Goal: Communication & Community: Answer question/provide support

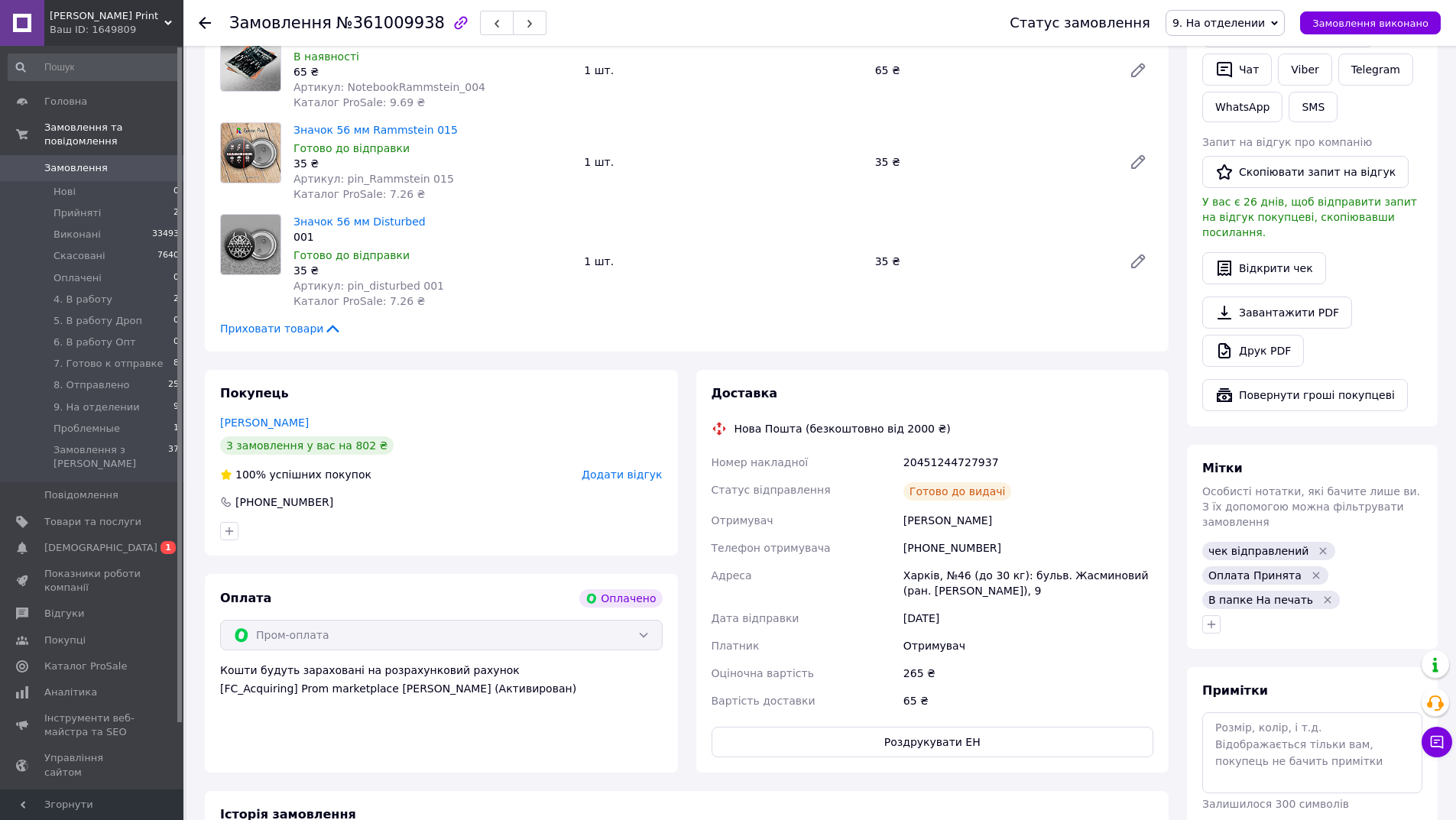
scroll to position [382, 0]
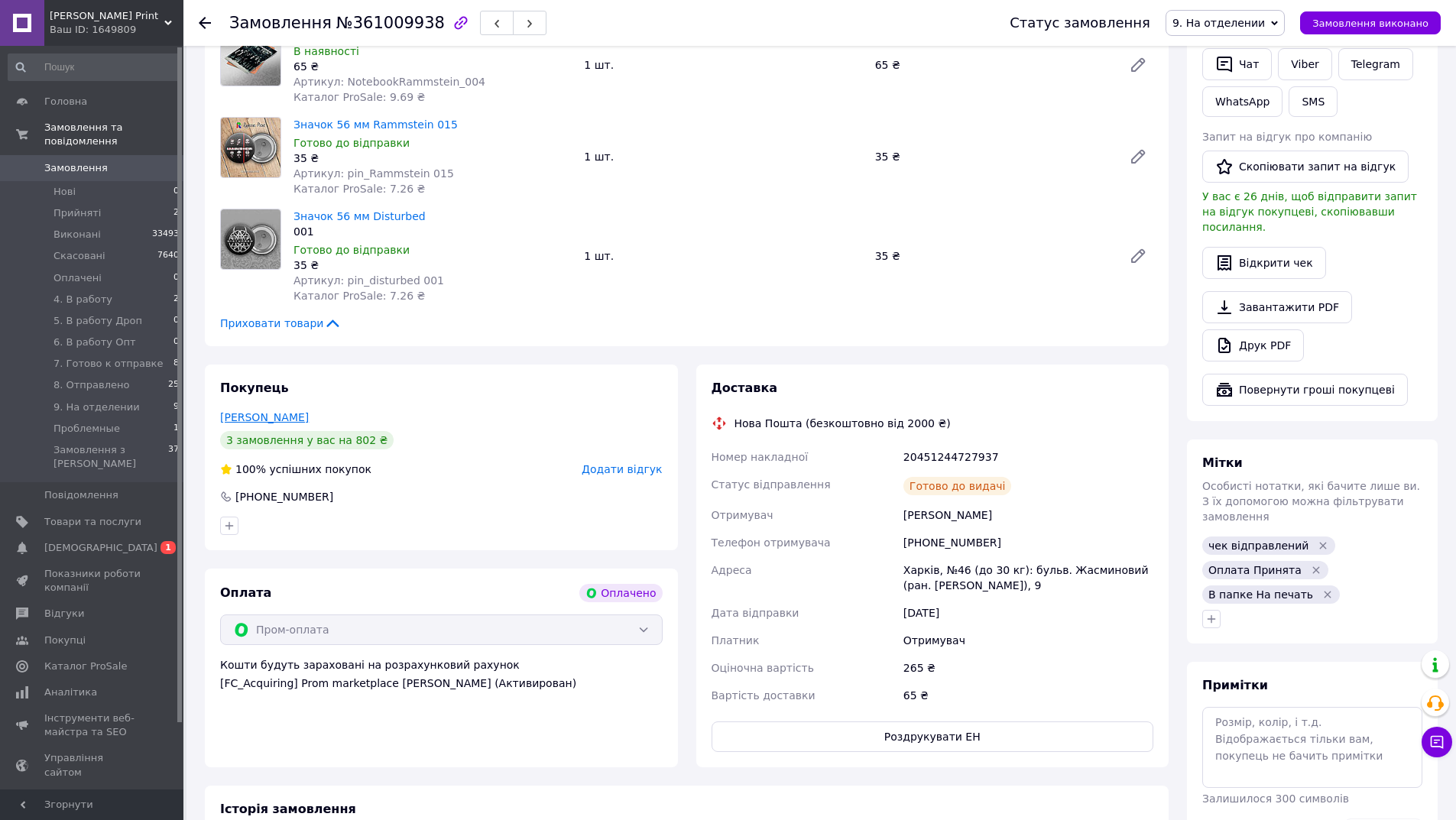
click at [252, 415] on link "[PERSON_NAME]" at bounding box center [264, 417] width 89 height 12
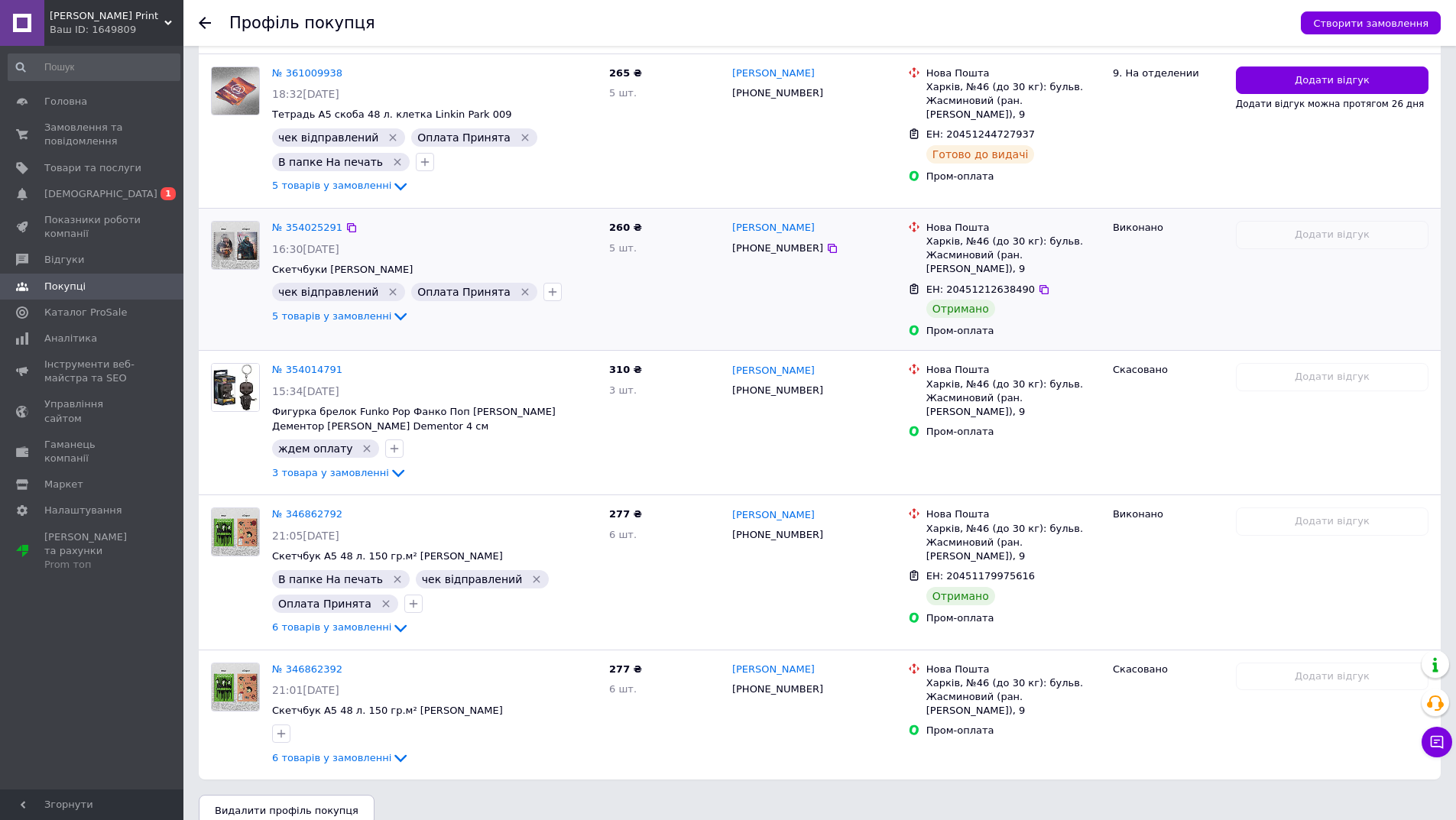
scroll to position [437, 0]
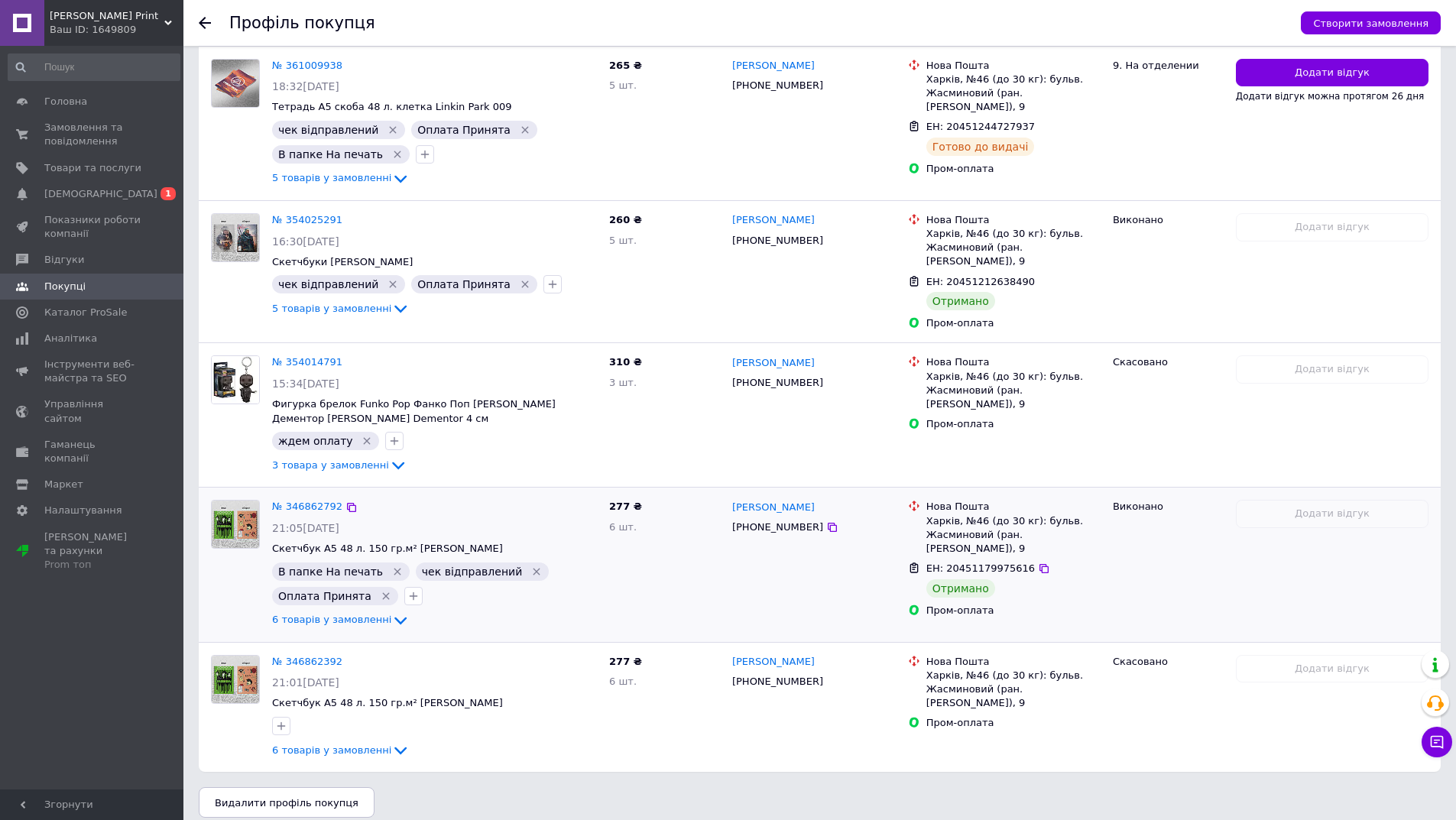
click at [351, 590] on div "Оплата Принята" at bounding box center [335, 596] width 126 height 18
click at [315, 614] on span "6 товарів у замовленні" at bounding box center [332, 620] width 119 height 11
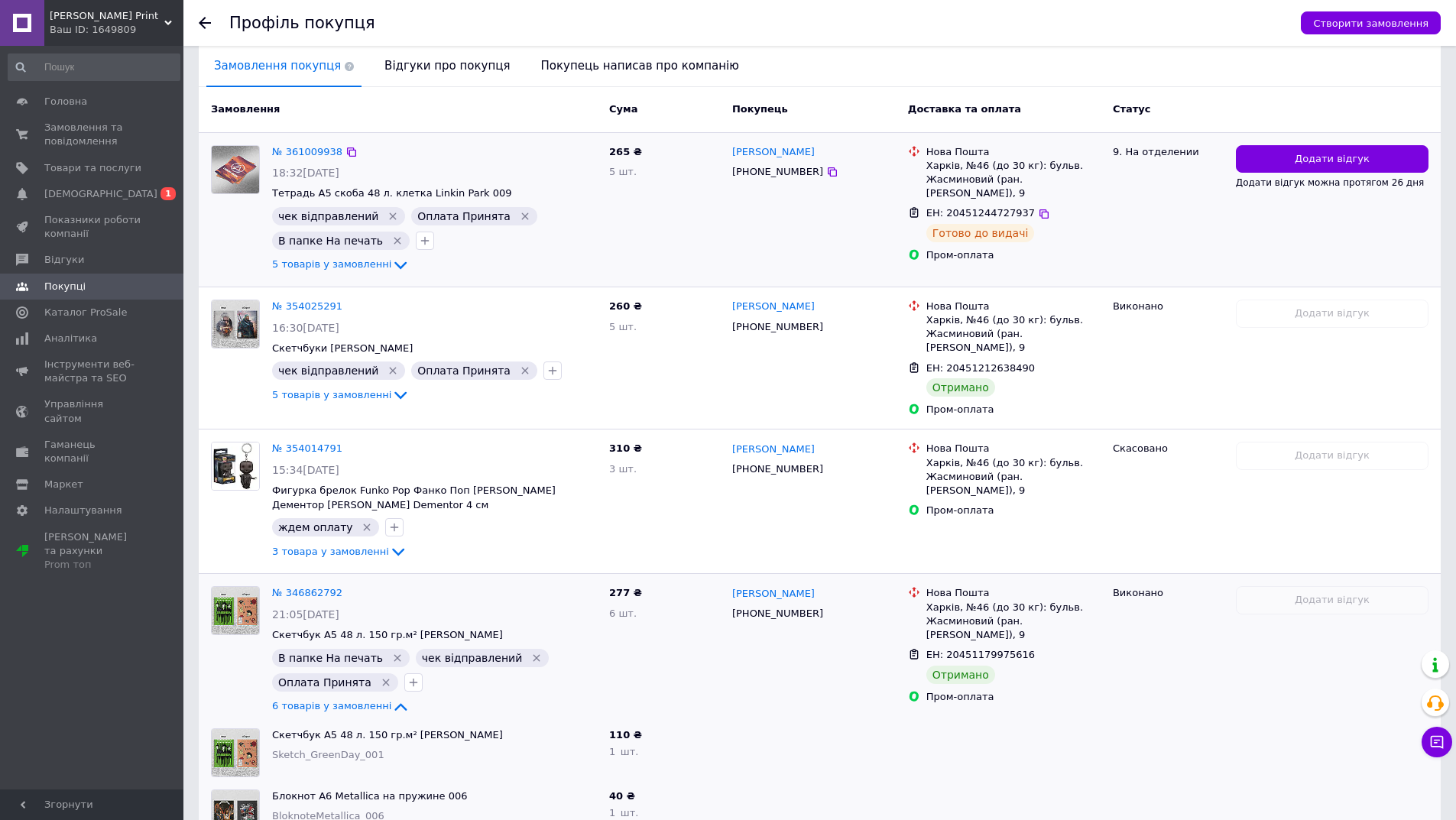
scroll to position [193, 0]
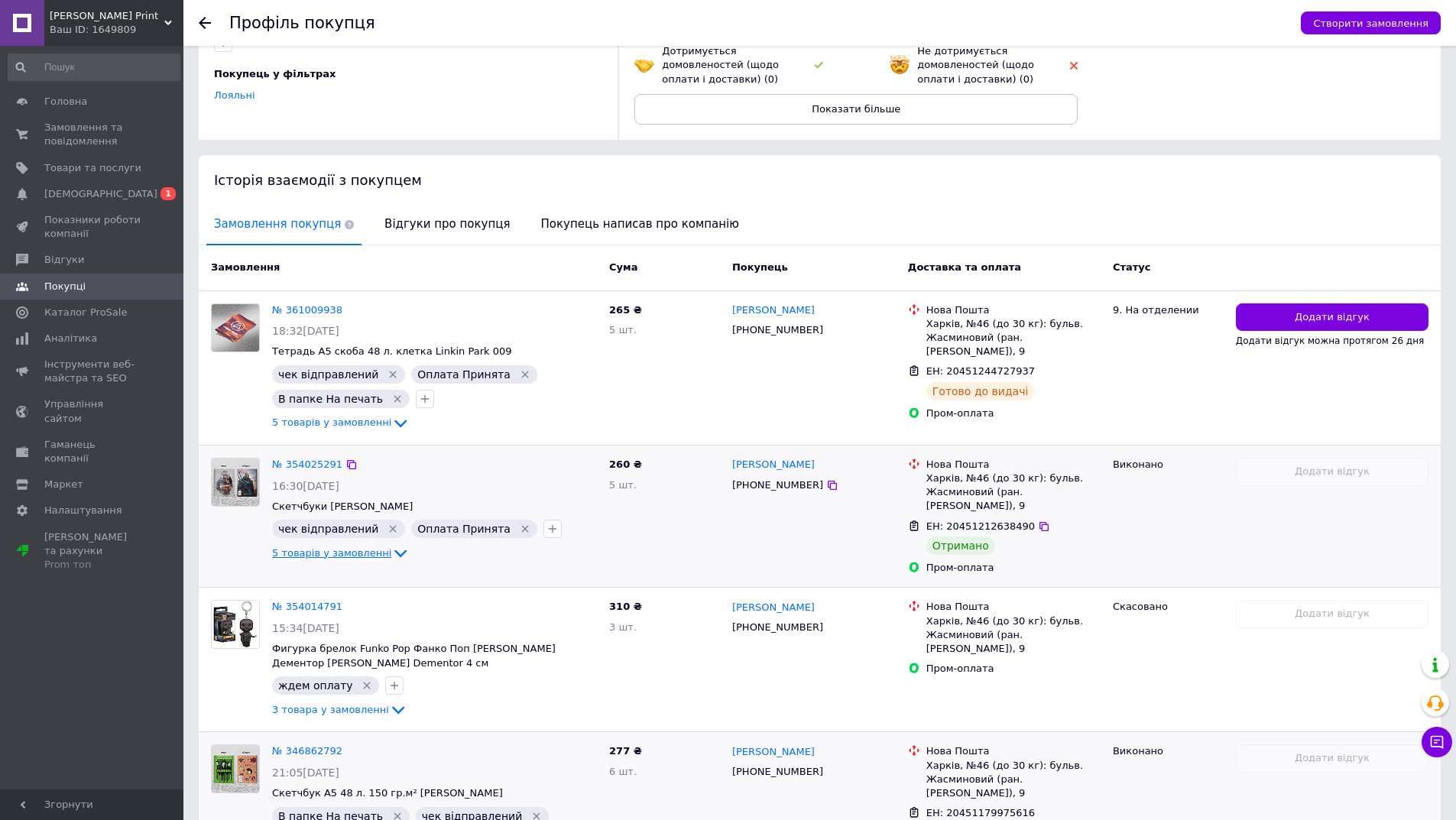
click at [308, 550] on span "5 товарів у замовленні" at bounding box center [332, 553] width 119 height 11
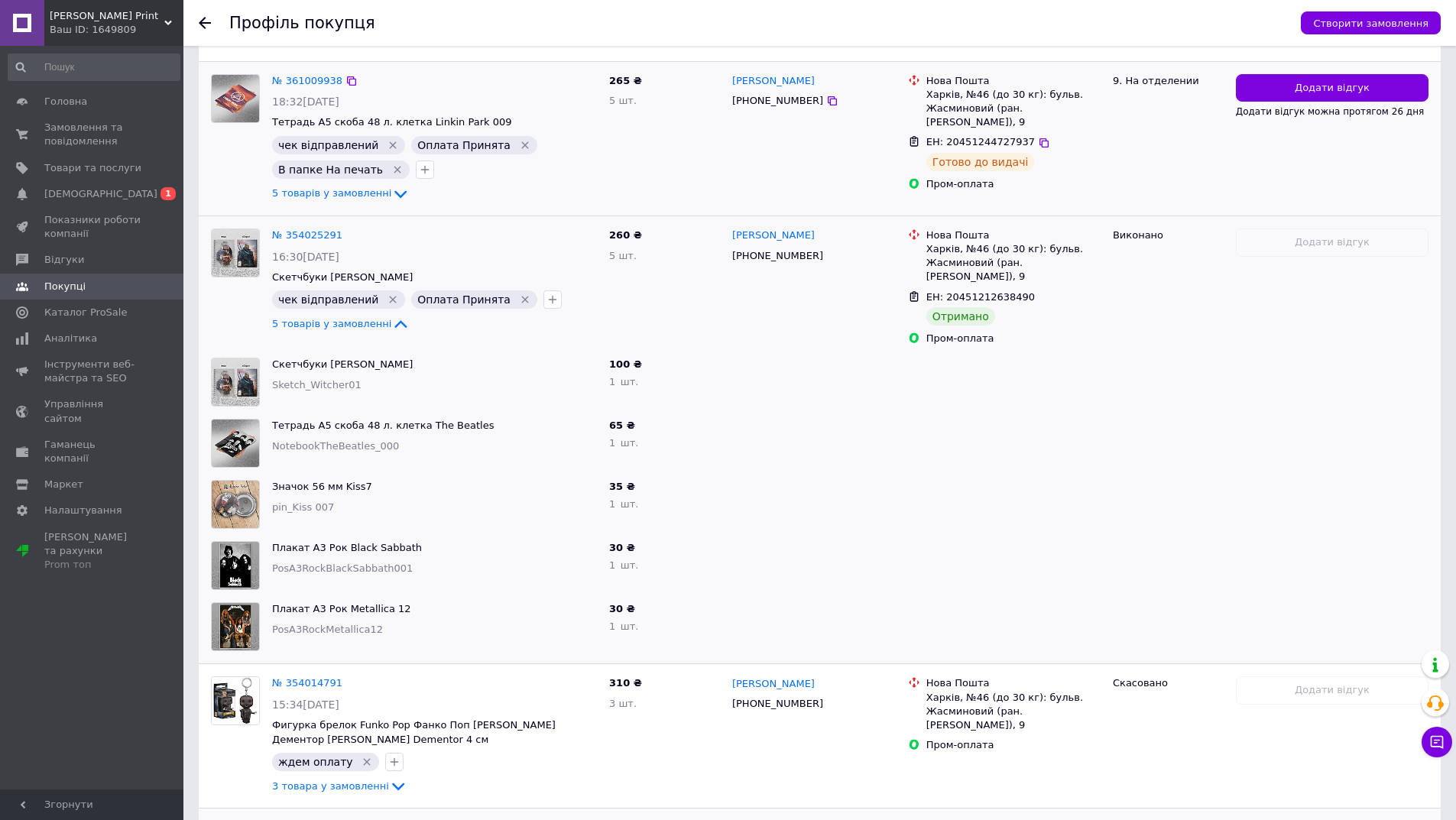
scroll to position [40, 0]
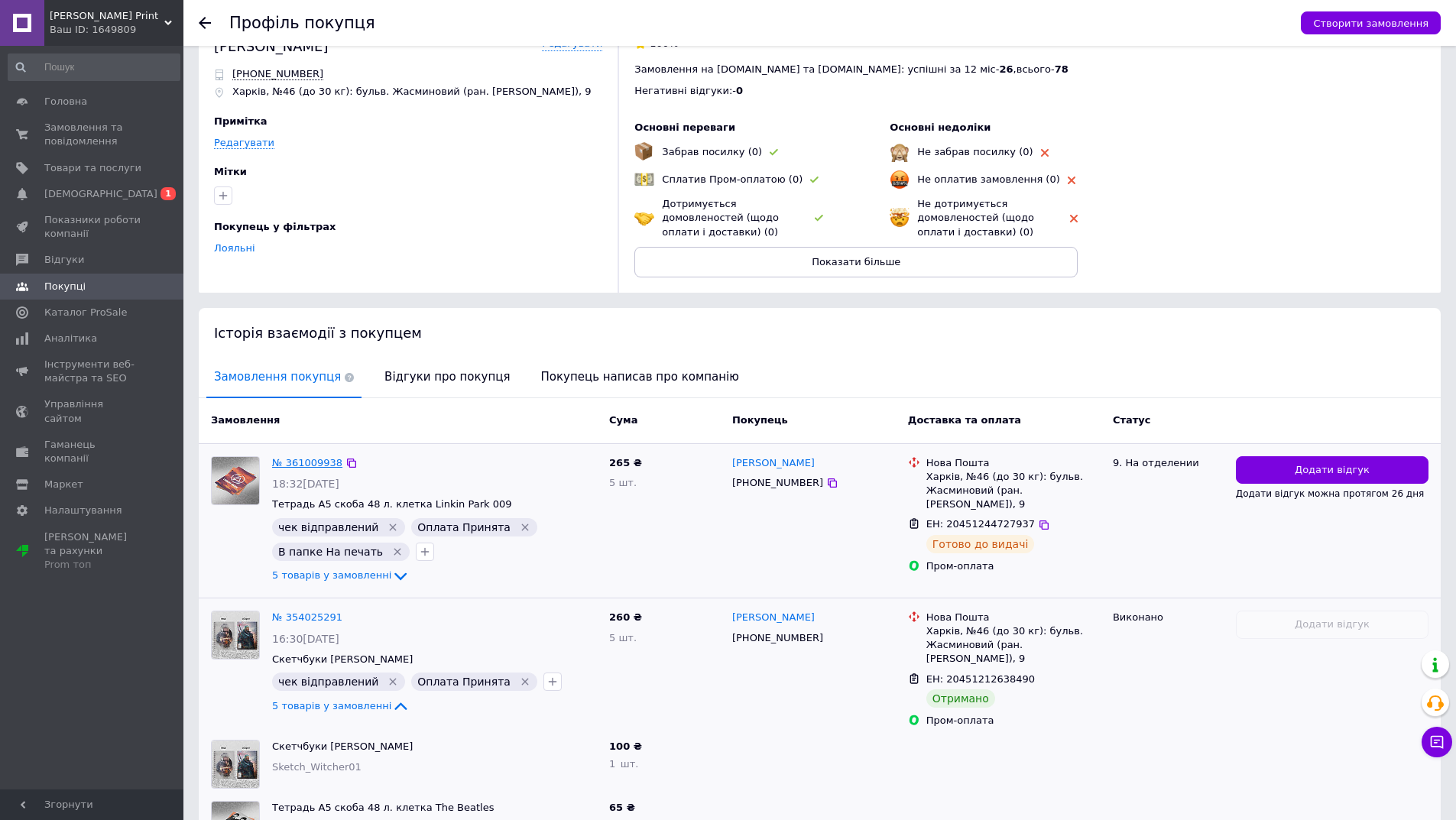
click at [294, 467] on link "№ 361009938" at bounding box center [307, 462] width 70 height 11
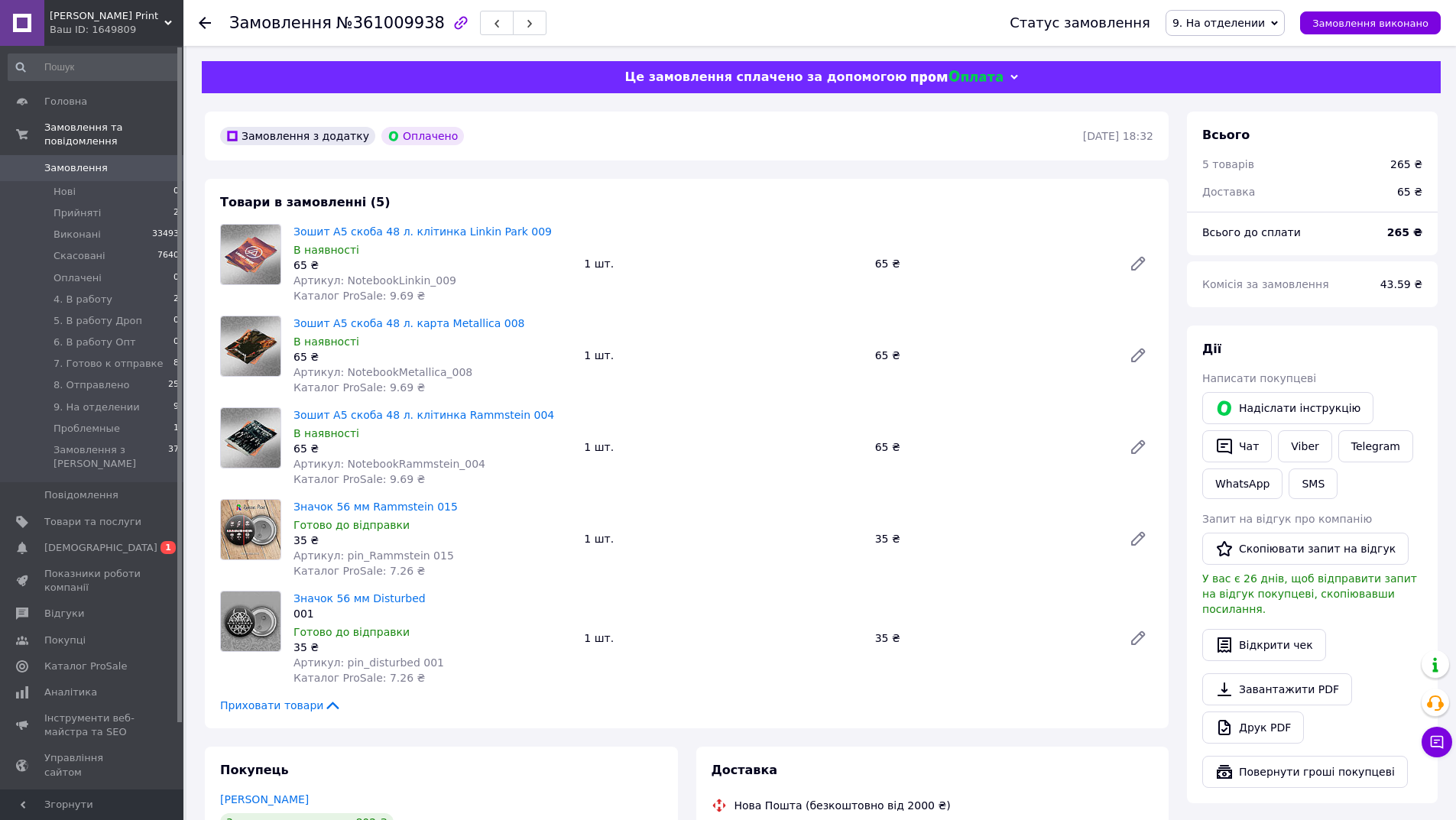
click at [380, 23] on span "№361009938" at bounding box center [390, 22] width 109 height 18
copy span "361009938"
click at [1449, 738] on button "Чат з покупцем 1" at bounding box center [1436, 742] width 30 height 30
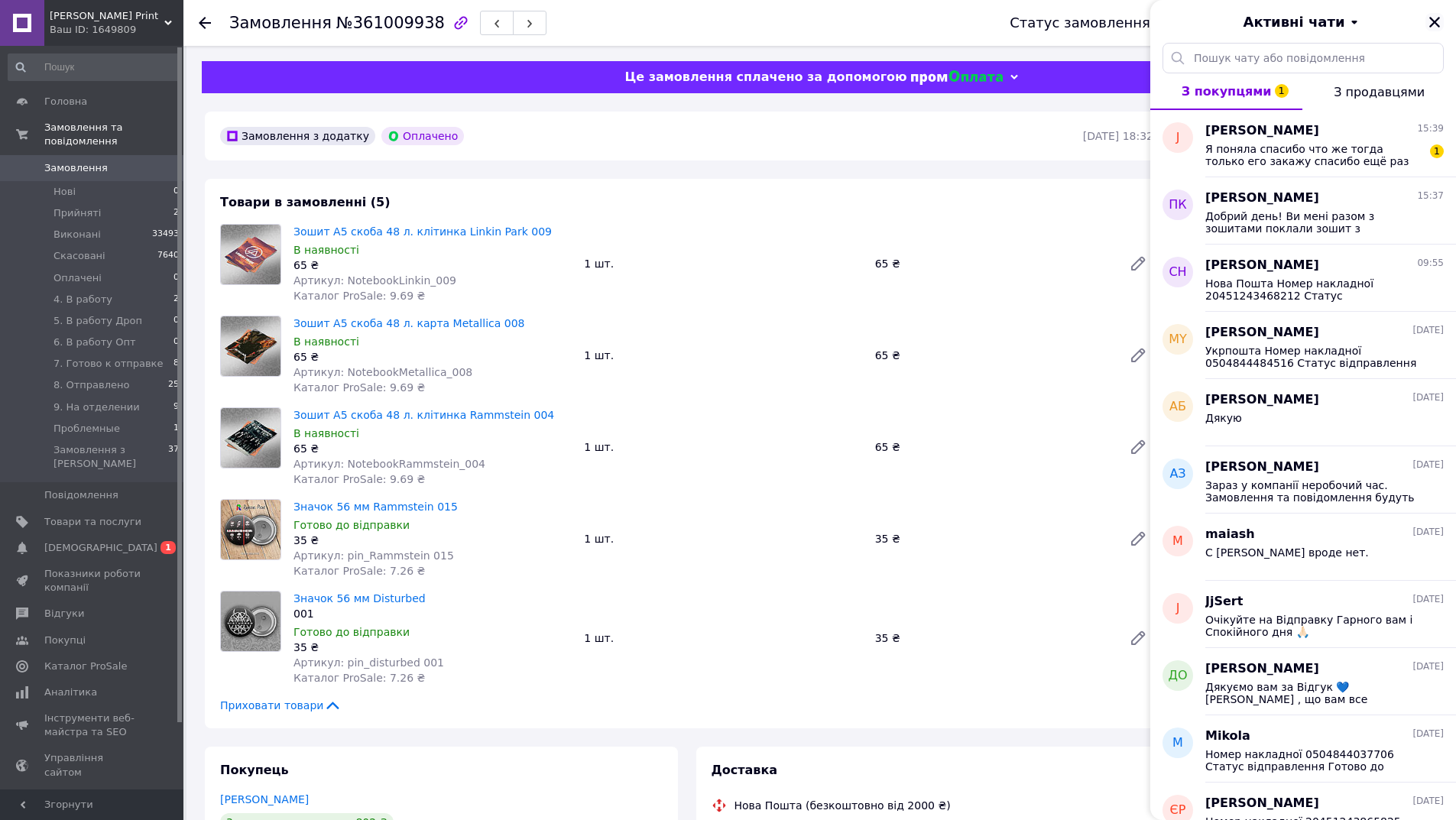
click at [1440, 30] on div "Активні чати" at bounding box center [1303, 22] width 306 height 43
click at [1430, 28] on icon "Закрити" at bounding box center [1434, 22] width 14 height 14
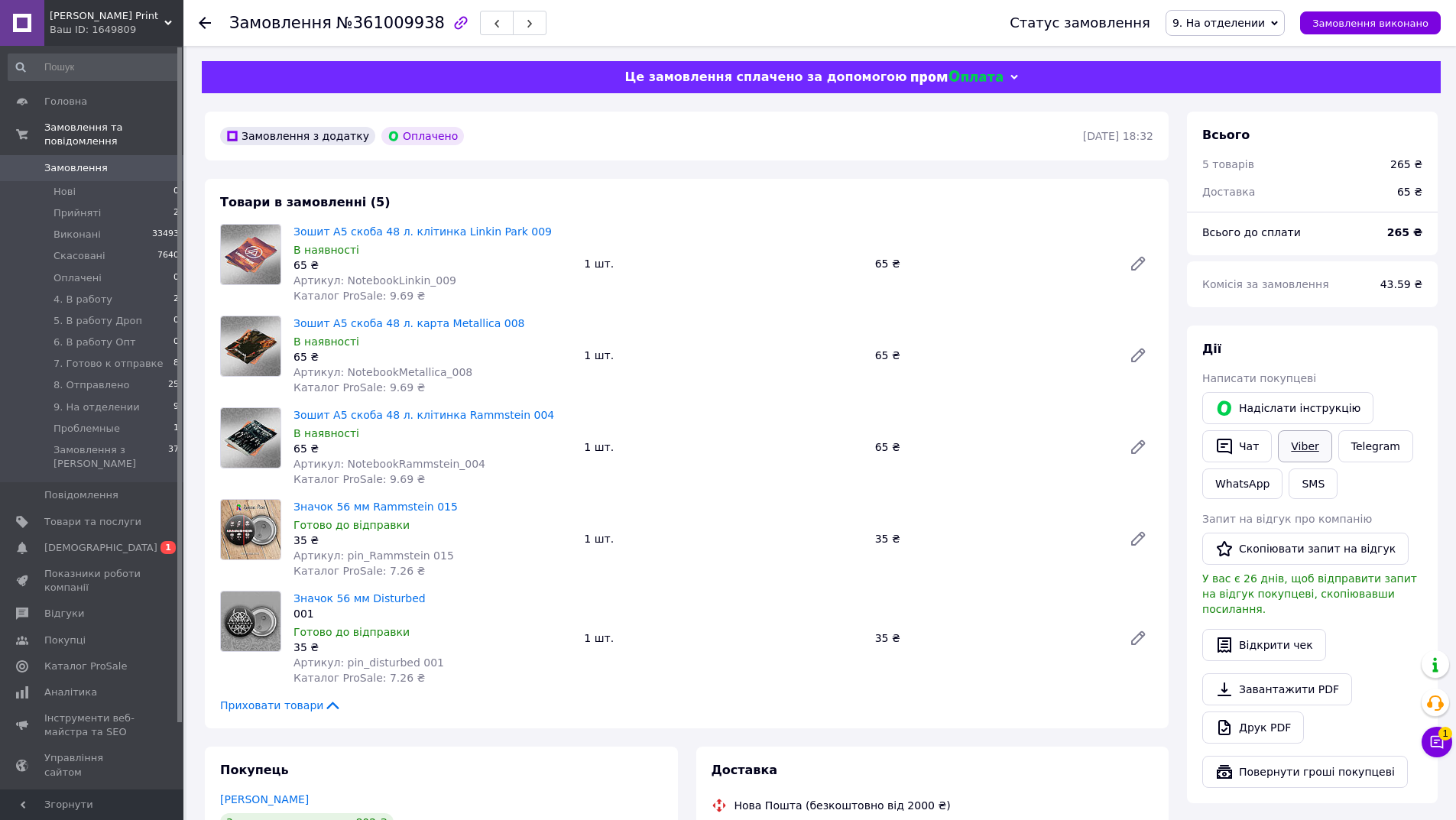
click at [1304, 454] on link "Viber" at bounding box center [1304, 446] width 54 height 32
click at [1431, 734] on icon at bounding box center [1437, 742] width 16 height 16
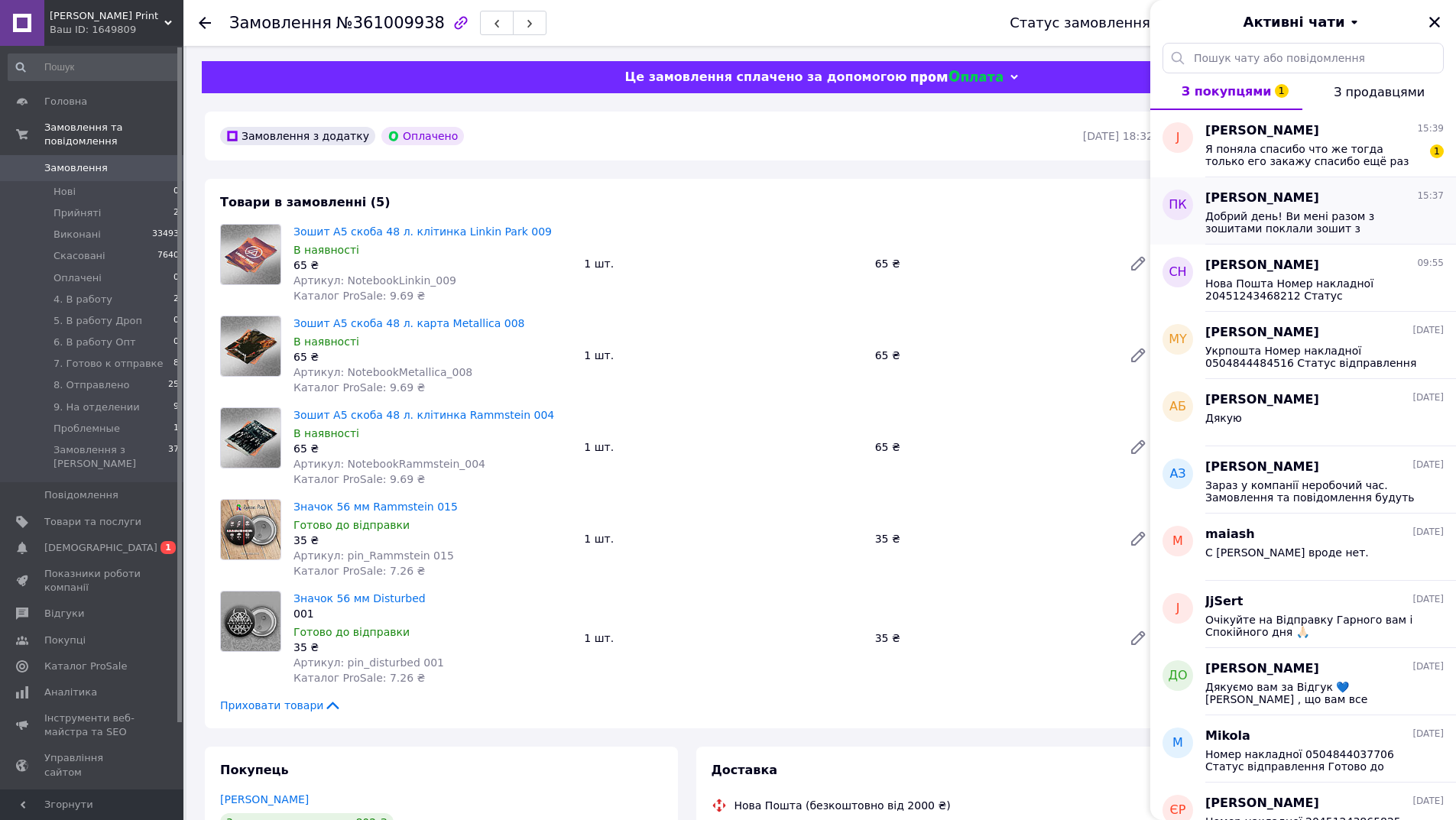
click at [1252, 220] on span "Добрий день! Ви мені разом з зошитами поклали зошит з [GEOGRAPHIC_DATA]. Скажіт…" at bounding box center [1313, 222] width 217 height 24
